Goal: Information Seeking & Learning: Learn about a topic

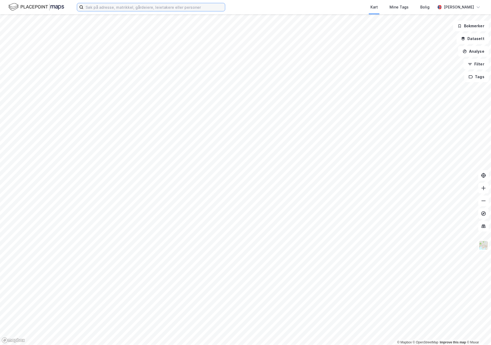
click at [141, 9] on input at bounding box center [155, 7] width 142 height 8
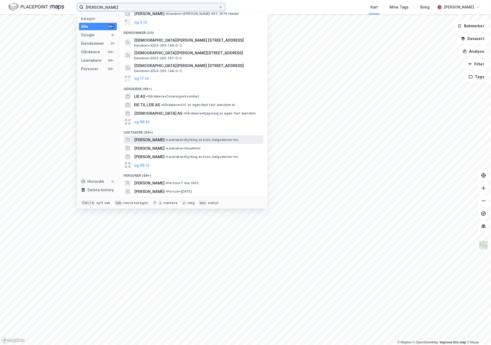
scroll to position [45, 0]
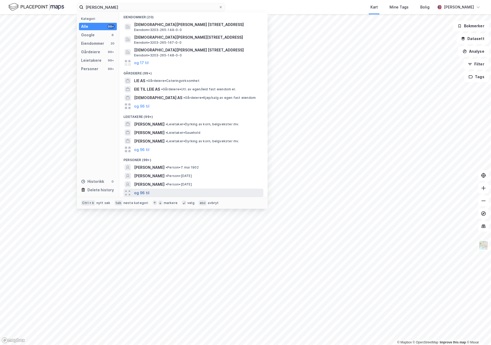
click at [144, 192] on button "og 96 til" at bounding box center [141, 193] width 15 height 6
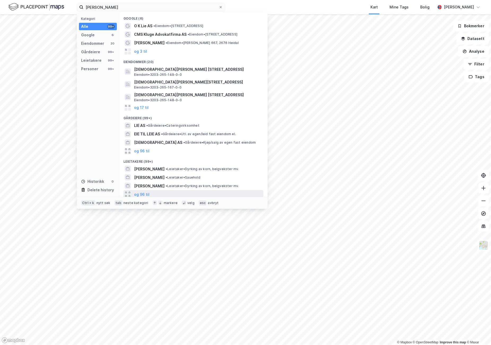
scroll to position [0, 0]
click at [143, 51] on button "og 3 til" at bounding box center [140, 52] width 13 height 6
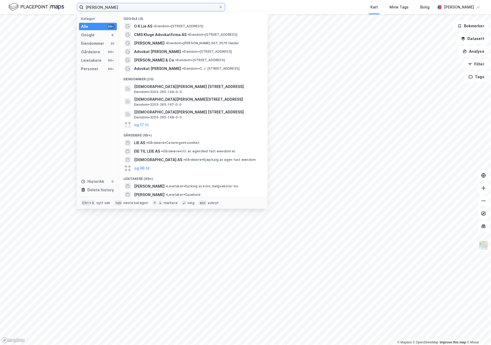
click at [91, 7] on input "[PERSON_NAME]" at bounding box center [151, 7] width 135 height 8
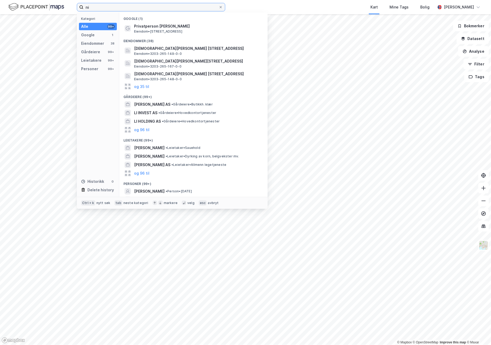
type input "n"
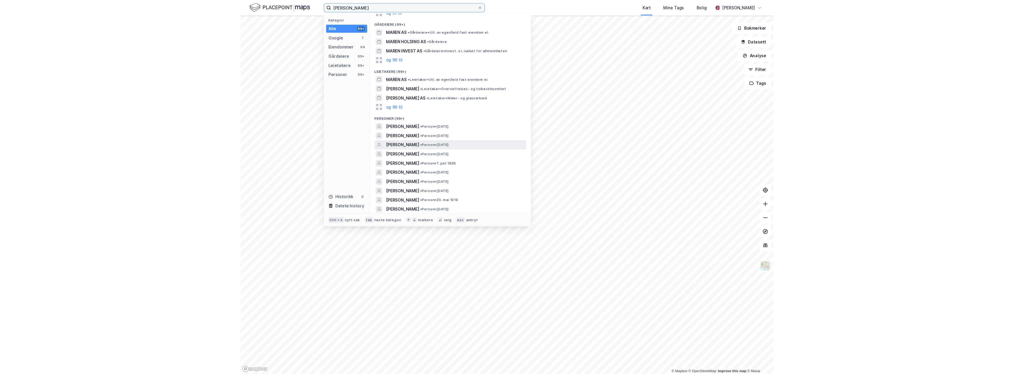
scroll to position [59, 0]
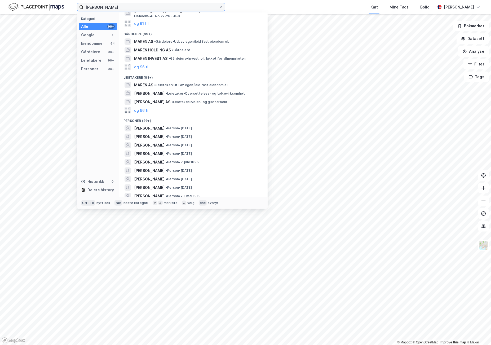
type input "[PERSON_NAME]"
click at [289, 5] on div "Kart Mine Tags Bolig" at bounding box center [343, 7] width 185 height 14
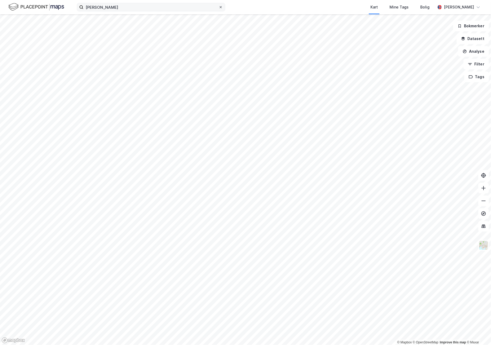
click at [219, 6] on icon at bounding box center [220, 7] width 3 height 3
click at [219, 6] on input "[PERSON_NAME]" at bounding box center [151, 7] width 135 height 8
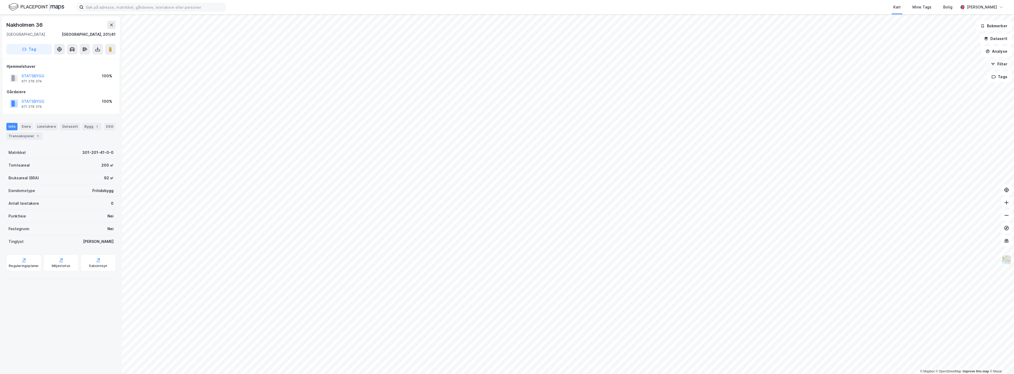
click at [491, 65] on button "Filter" at bounding box center [998, 64] width 25 height 11
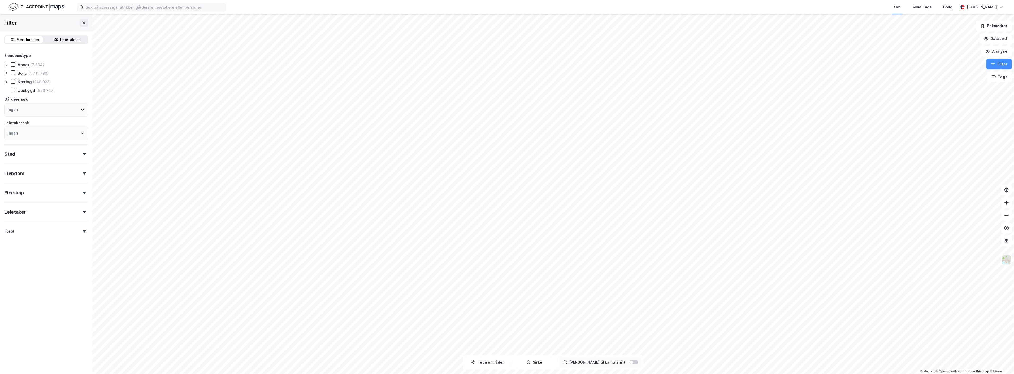
click at [51, 155] on div "Sted" at bounding box center [46, 152] width 84 height 15
click at [51, 156] on div "Sted" at bounding box center [46, 152] width 84 height 15
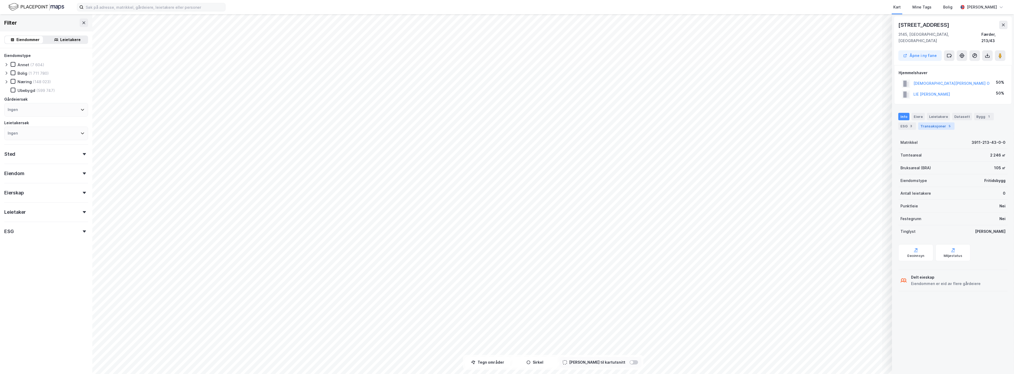
click at [491, 123] on div "Transaksjoner 5" at bounding box center [936, 126] width 36 height 7
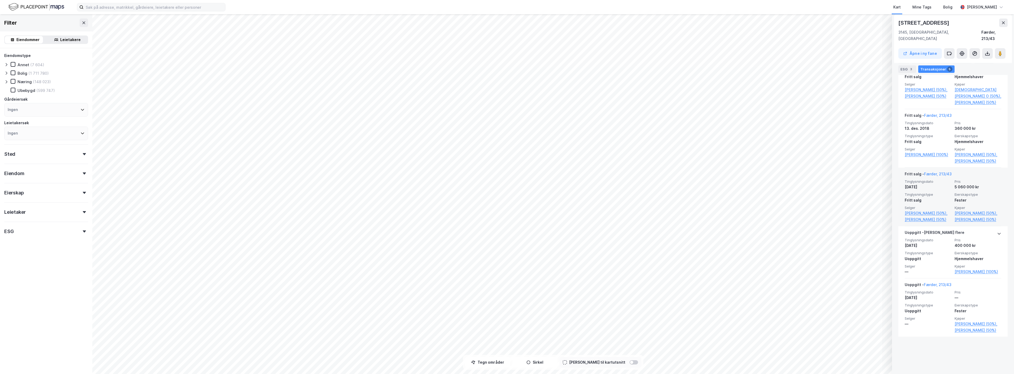
scroll to position [185, 0]
click at [491, 164] on link "[PERSON_NAME] (50%)" at bounding box center [977, 161] width 47 height 6
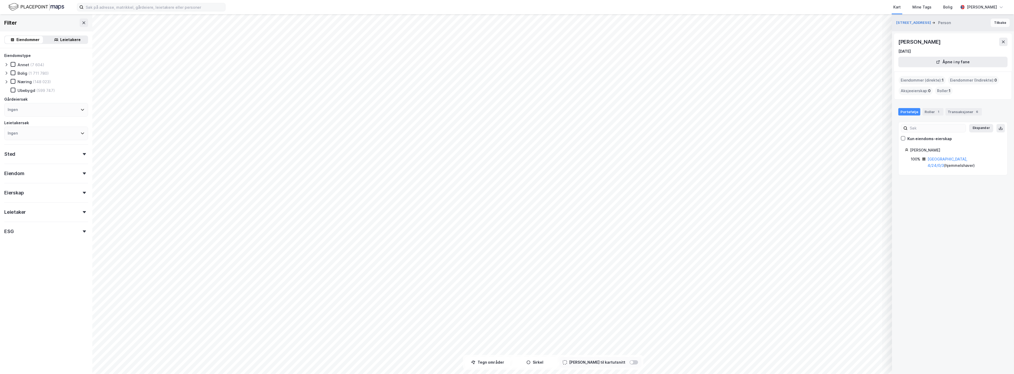
click at [491, 23] on button "Tilbake" at bounding box center [999, 23] width 19 height 8
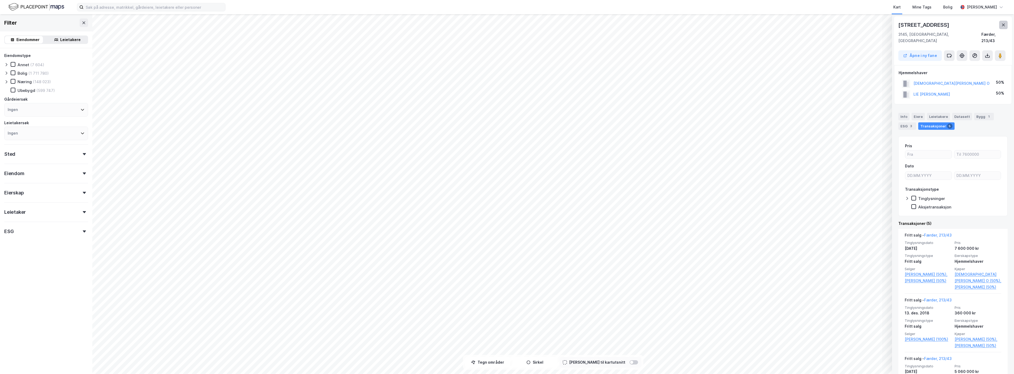
click at [491, 21] on button at bounding box center [1003, 25] width 8 height 8
click at [491, 113] on div "Info" at bounding box center [903, 116] width 11 height 7
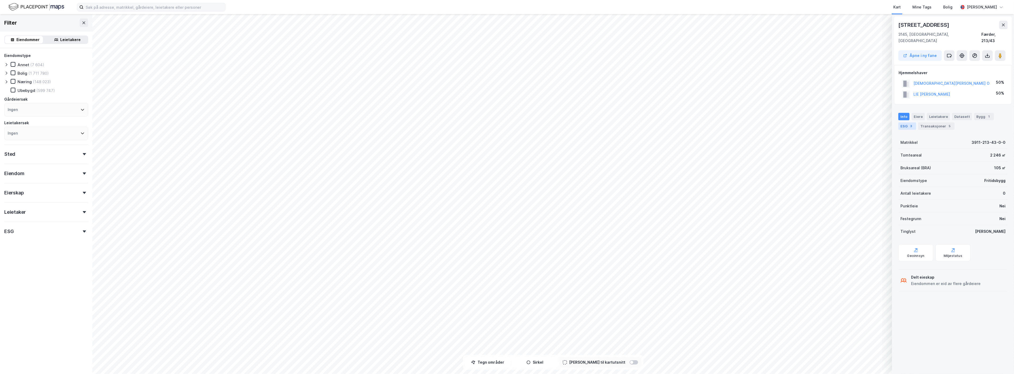
click at [491, 123] on div "ESG 3" at bounding box center [907, 126] width 18 height 7
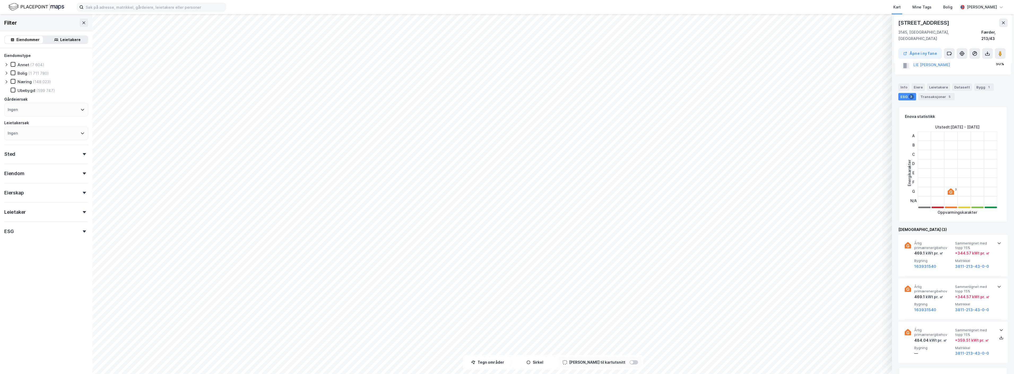
scroll to position [0, 0]
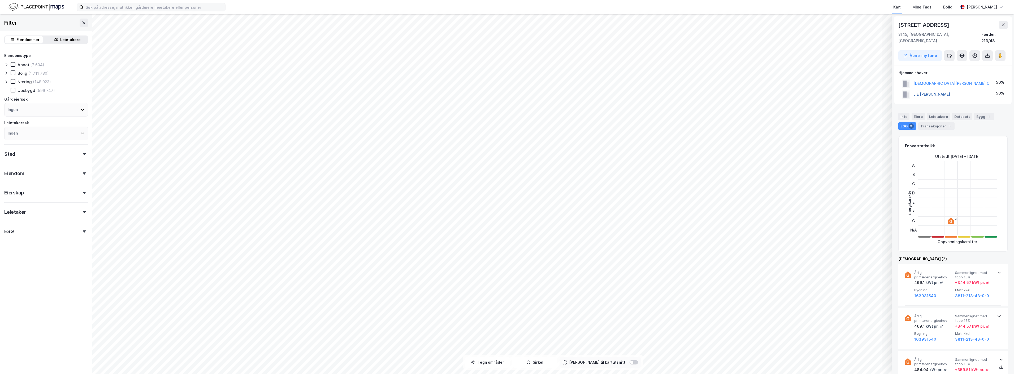
click at [0, 0] on button "LIE [PERSON_NAME]" at bounding box center [0, 0] width 0 height 0
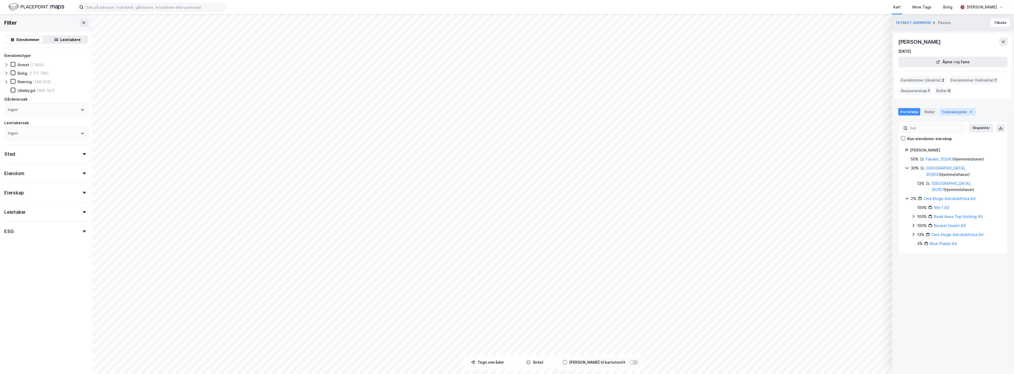
click at [491, 110] on div "Transaksjoner 4" at bounding box center [957, 111] width 36 height 7
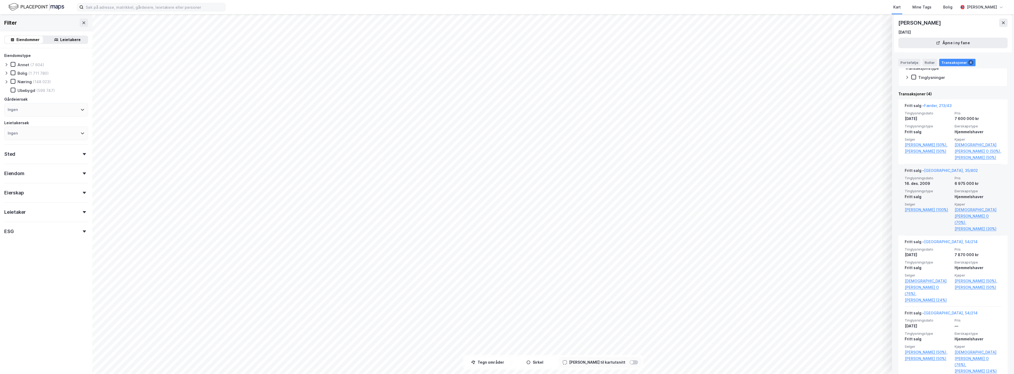
scroll to position [118, 0]
